Goal: Book appointment/travel/reservation

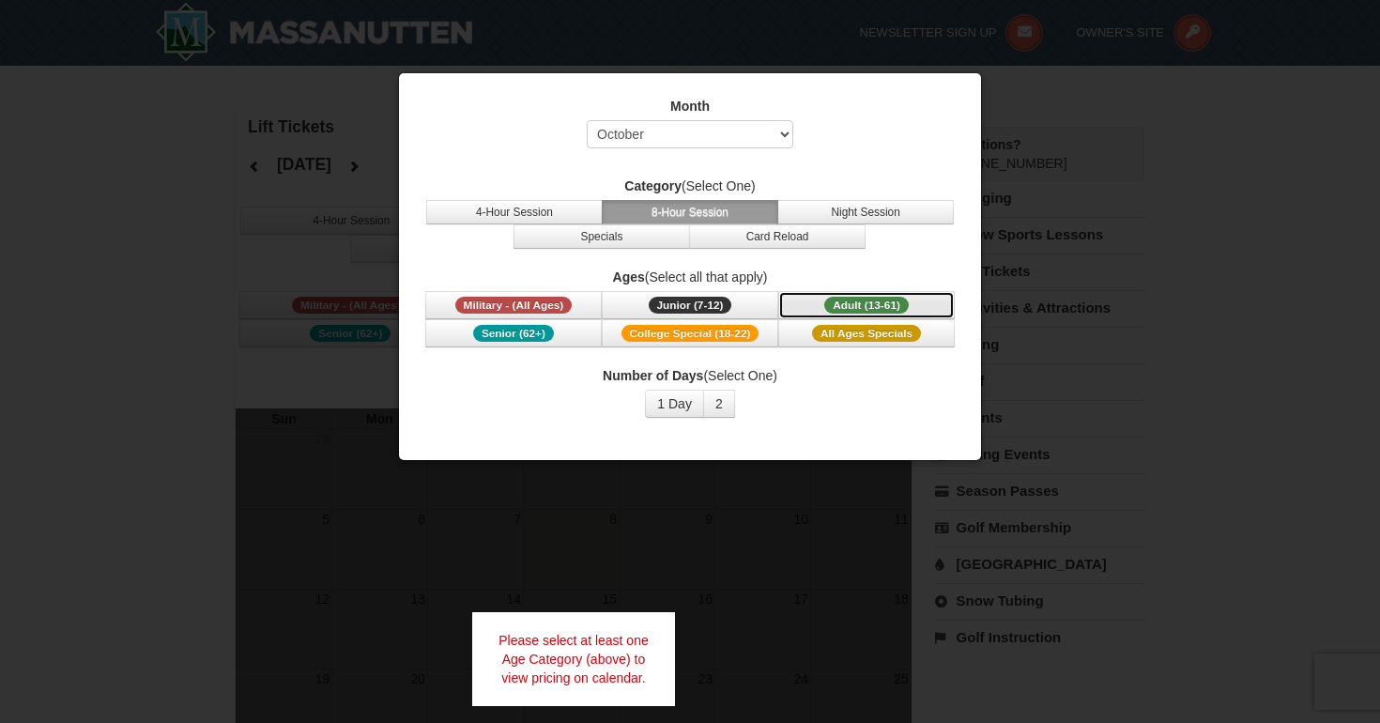
click at [831, 313] on button "Adult (13-61) (13 - 61)" at bounding box center [866, 305] width 176 height 28
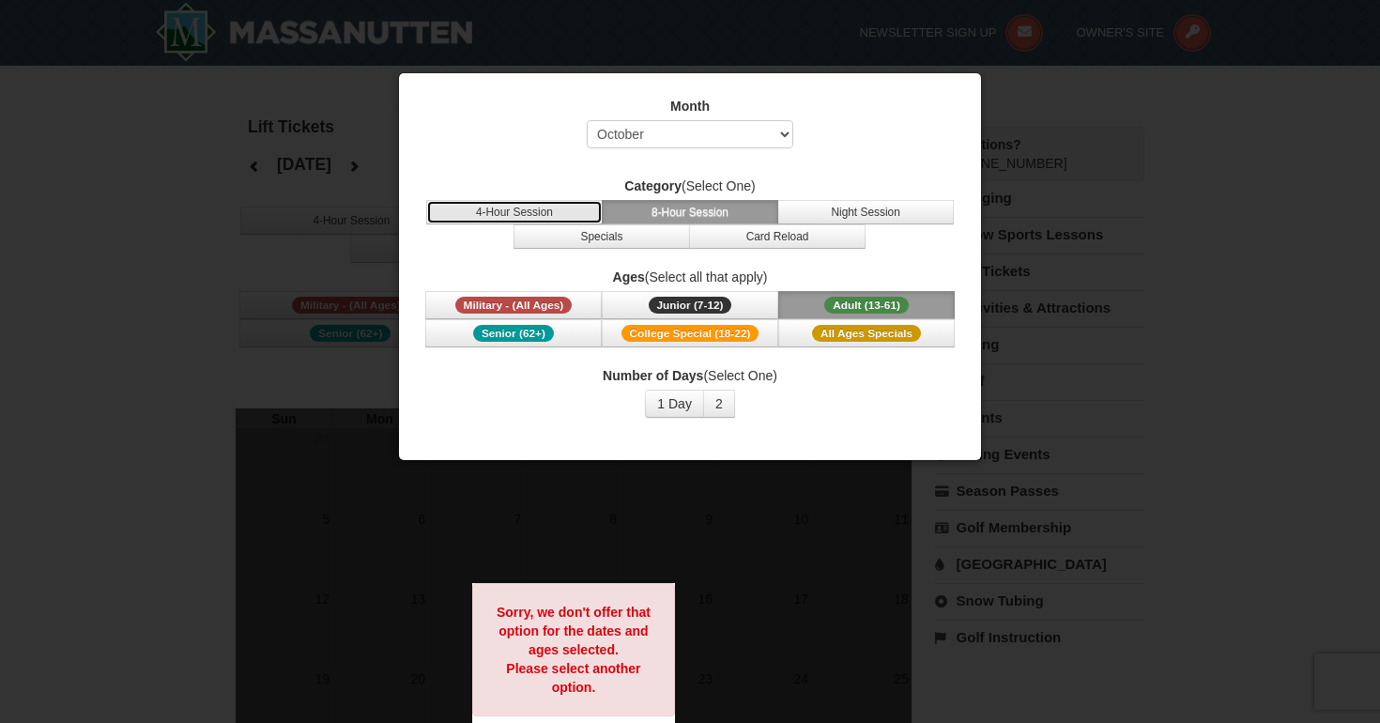
click at [546, 205] on button "4-Hour Session" at bounding box center [514, 212] width 176 height 24
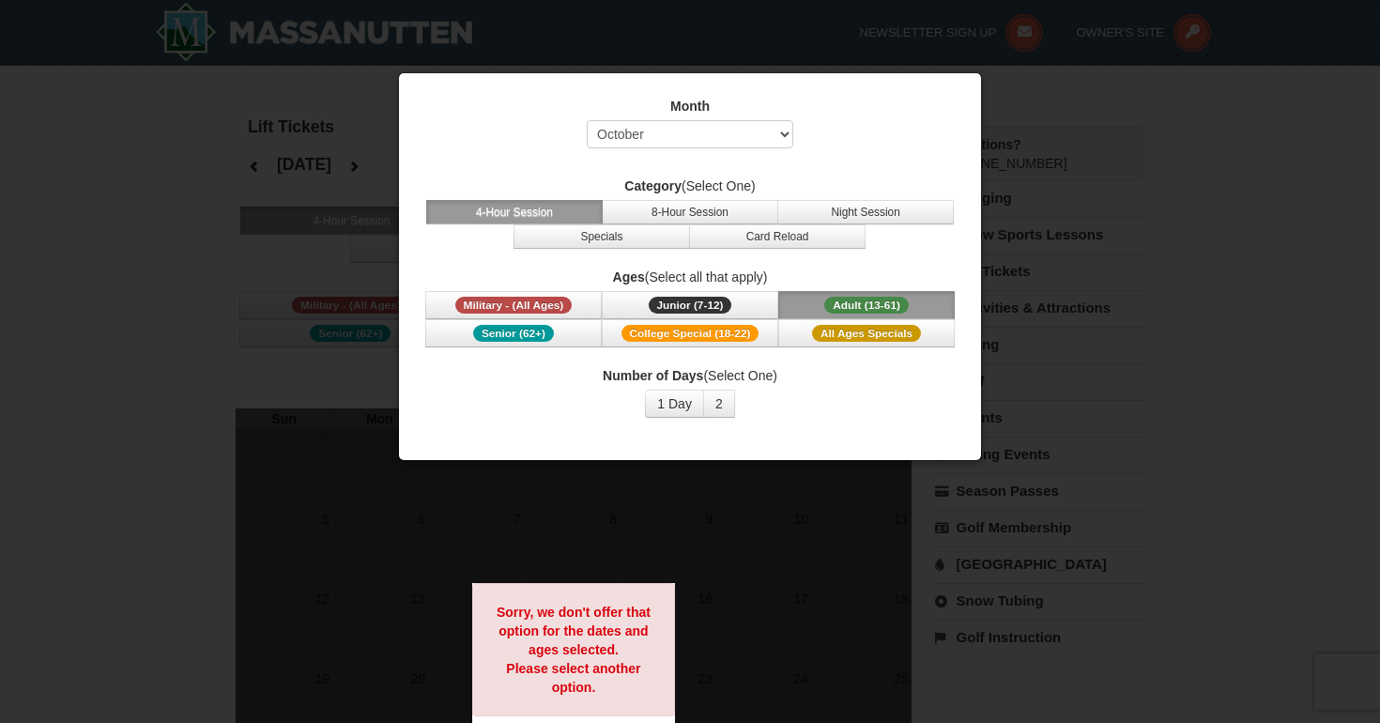
click at [689, 173] on div "Month Select October November December January February March April May June Ju…" at bounding box center [689, 257] width 563 height 349
click at [695, 145] on select "Select October November December January February March April May June July Aug…" at bounding box center [690, 134] width 206 height 28
select select "12"
click at [587, 120] on select "Select October November December January February March April May June July Aug…" at bounding box center [690, 134] width 206 height 28
click at [685, 400] on button "1 Day" at bounding box center [674, 403] width 59 height 28
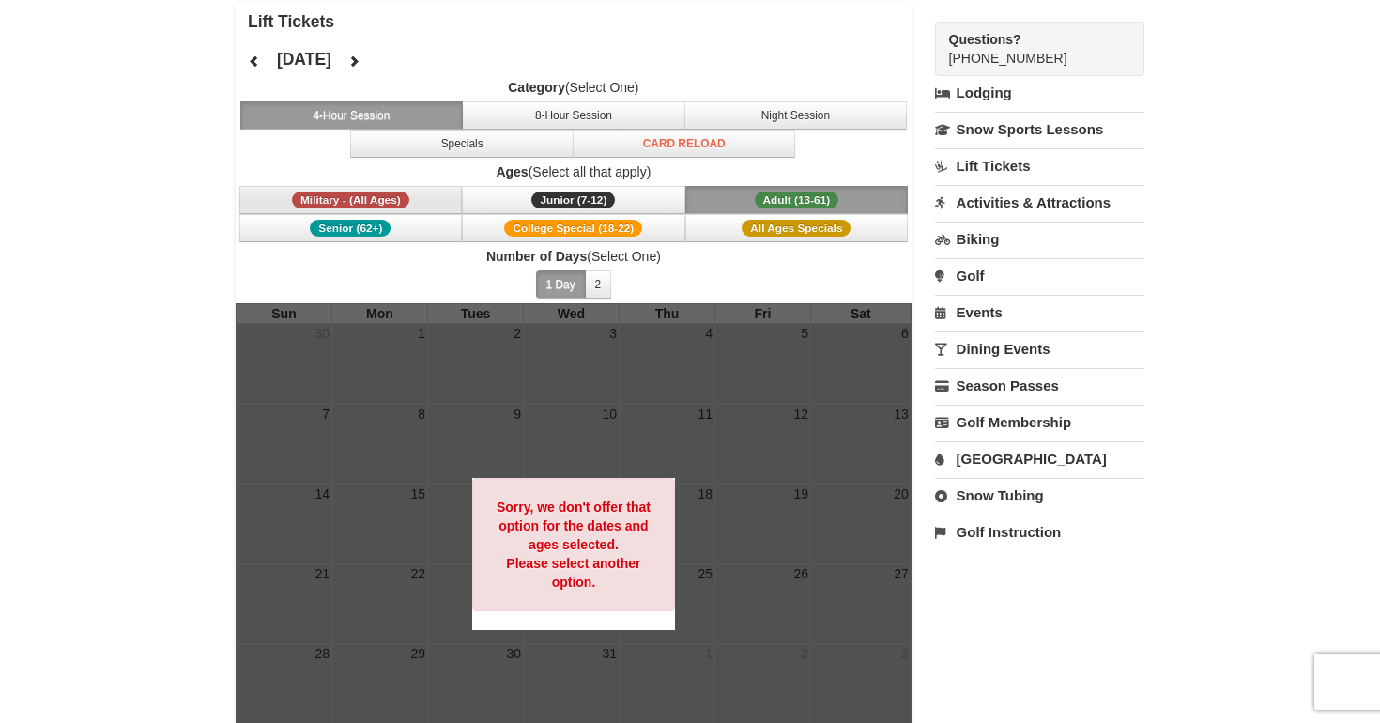
scroll to position [94, 0]
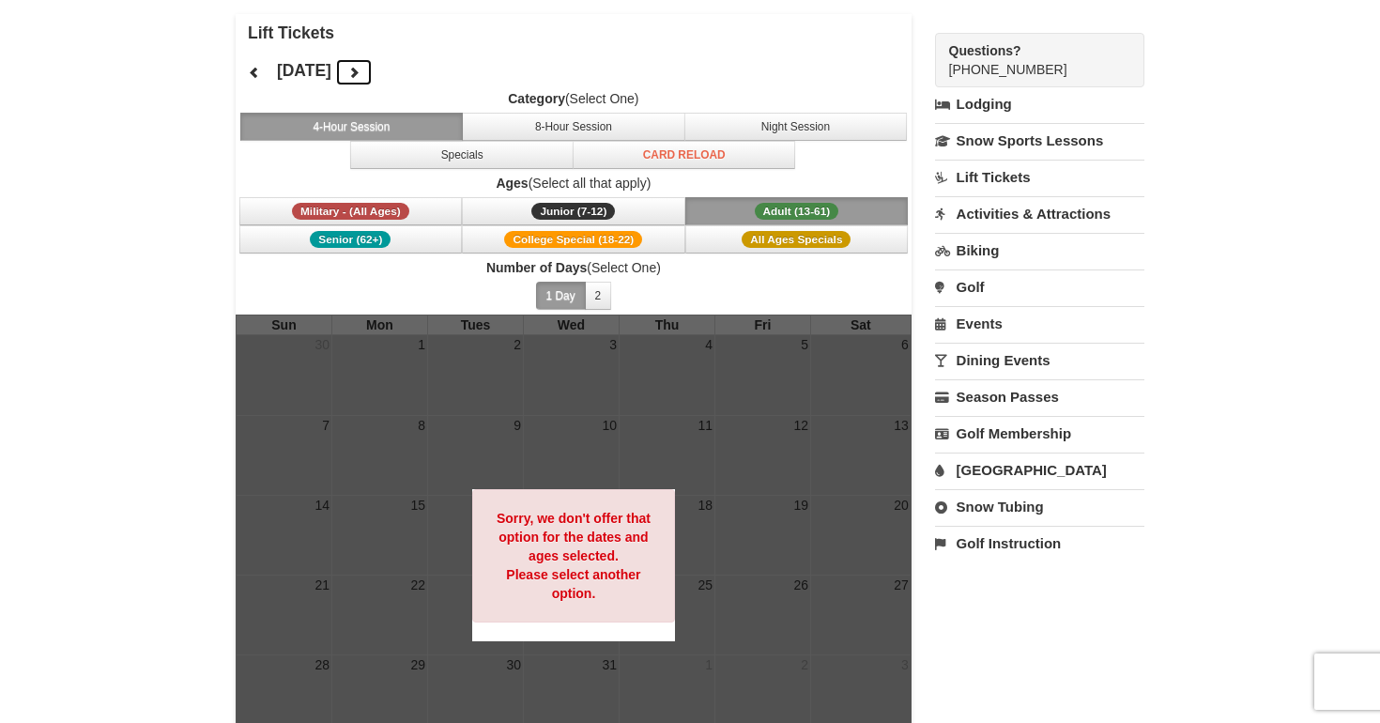
click at [360, 72] on icon at bounding box center [353, 72] width 13 height 13
click at [252, 73] on icon at bounding box center [254, 72] width 13 height 13
click at [581, 132] on button "8-Hour Session" at bounding box center [573, 127] width 223 height 28
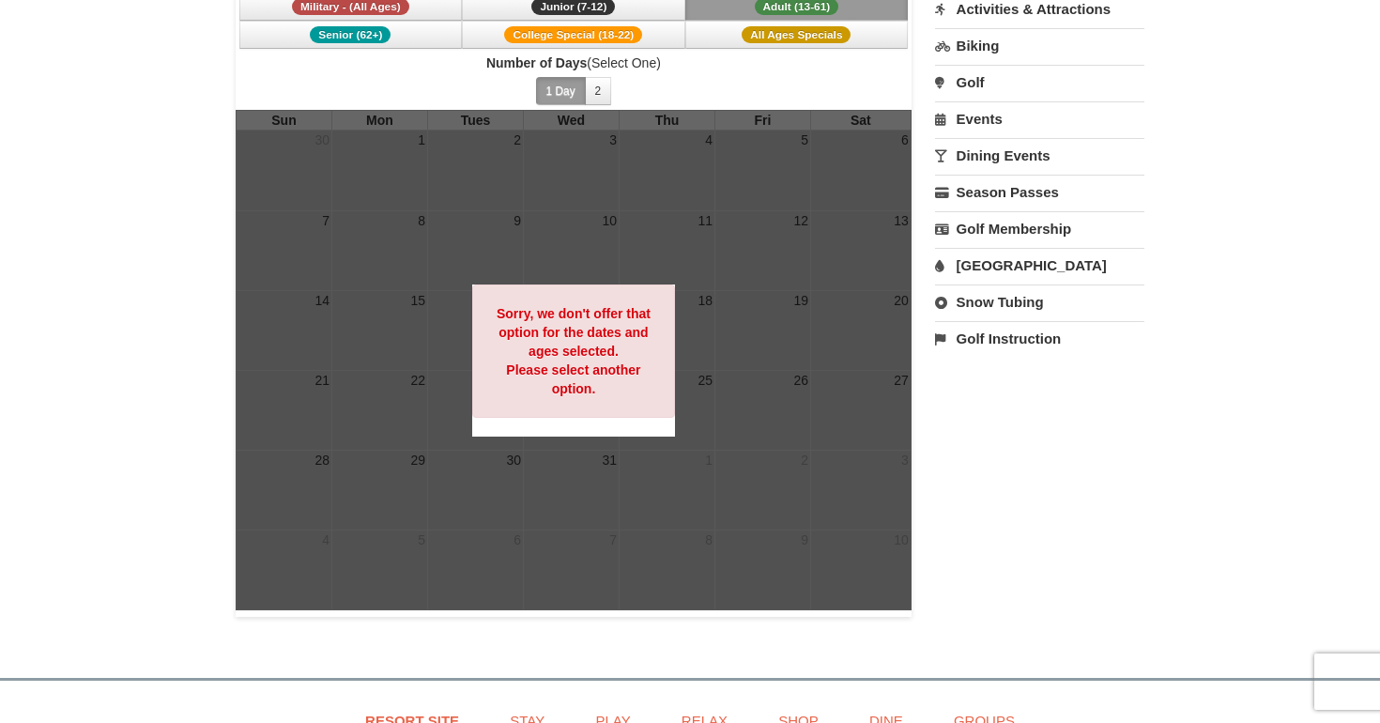
scroll to position [0, 0]
